Goal: Register for event/course

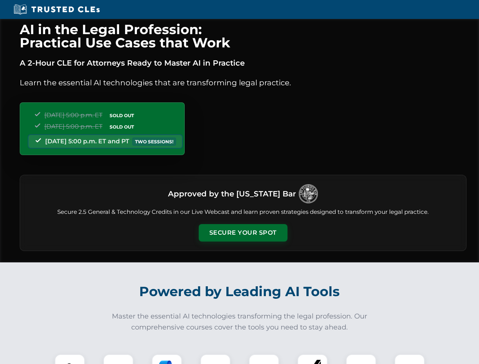
click at [243, 233] on button "Secure Your Spot" at bounding box center [243, 232] width 89 height 17
click at [70, 359] on img at bounding box center [70, 370] width 22 height 22
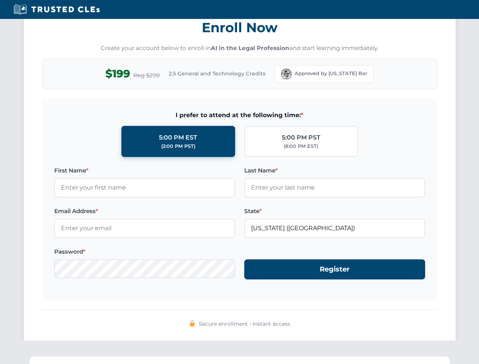
scroll to position [745, 0]
